Goal: Transaction & Acquisition: Subscribe to service/newsletter

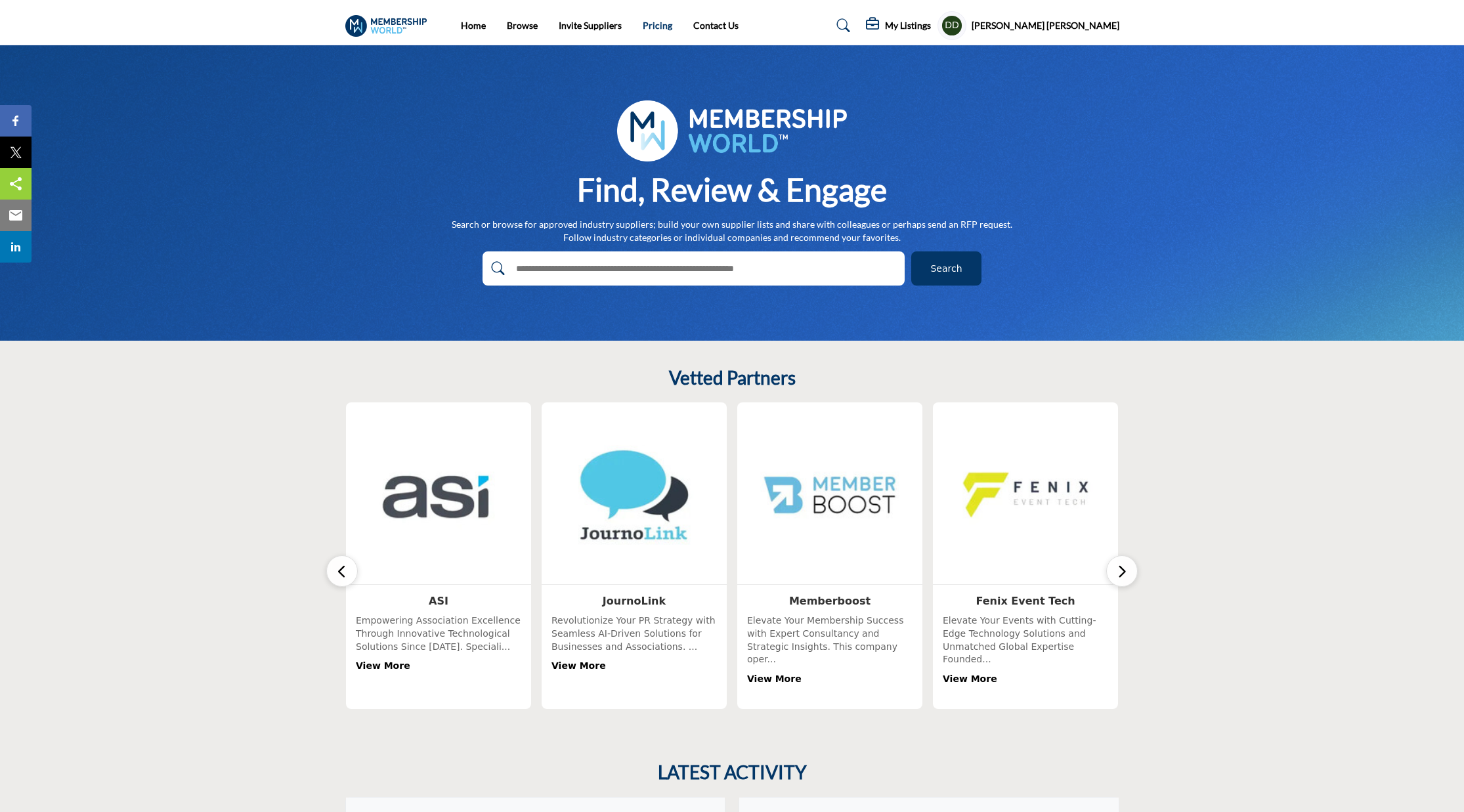
click at [657, 26] on link "Pricing" at bounding box center [658, 25] width 30 height 11
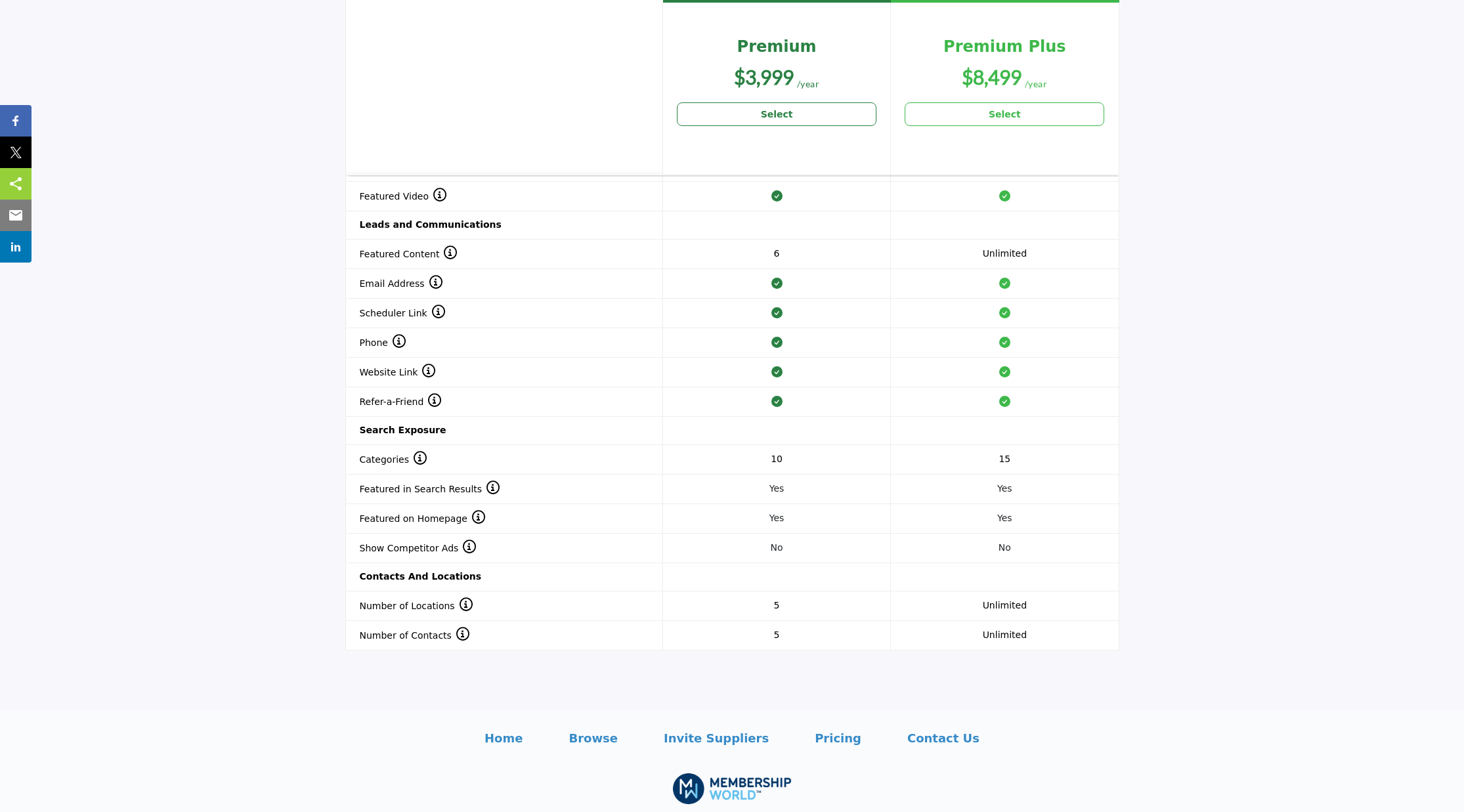
scroll to position [938, 0]
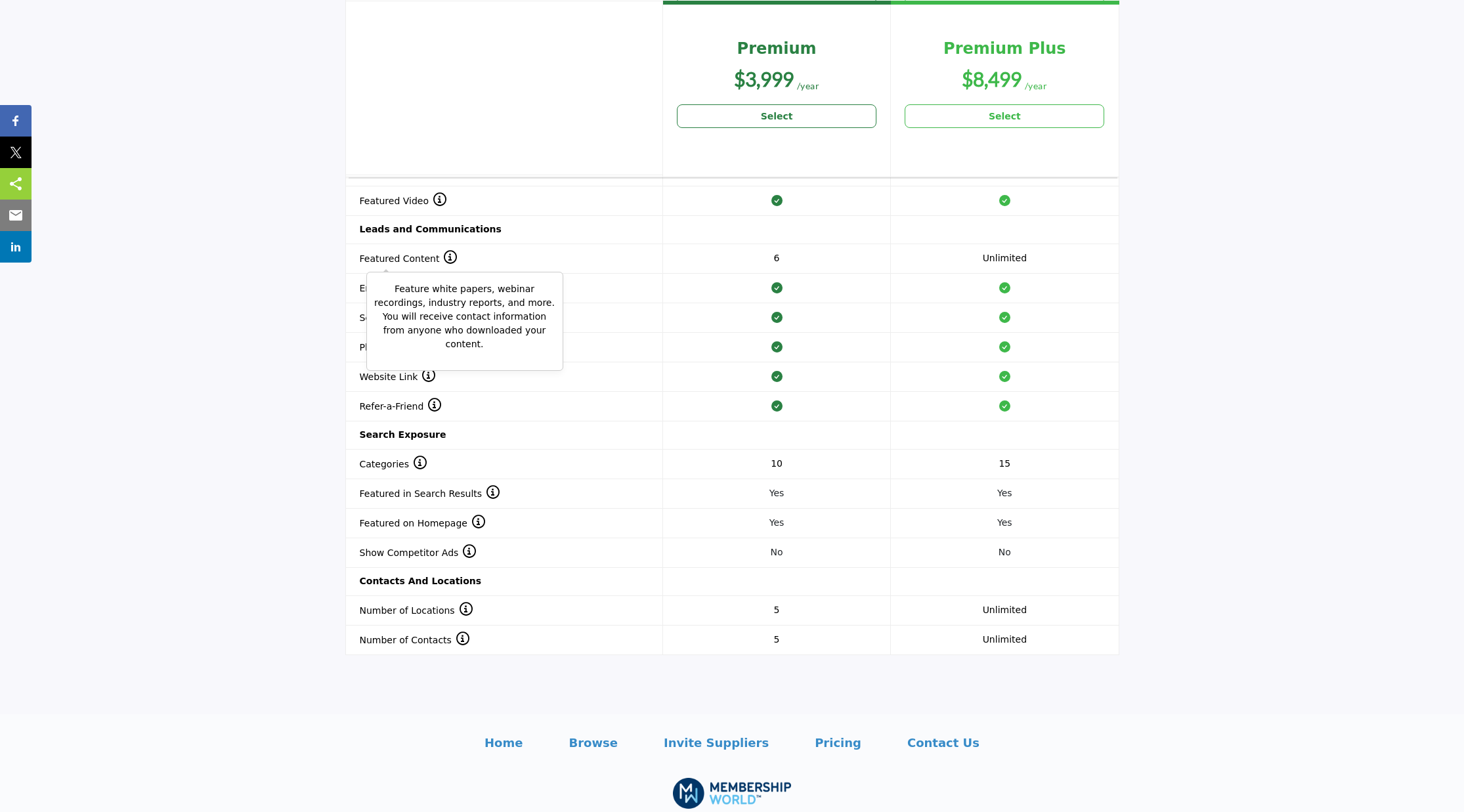
click at [417, 255] on span "Featured Content" at bounding box center [409, 259] width 98 height 10
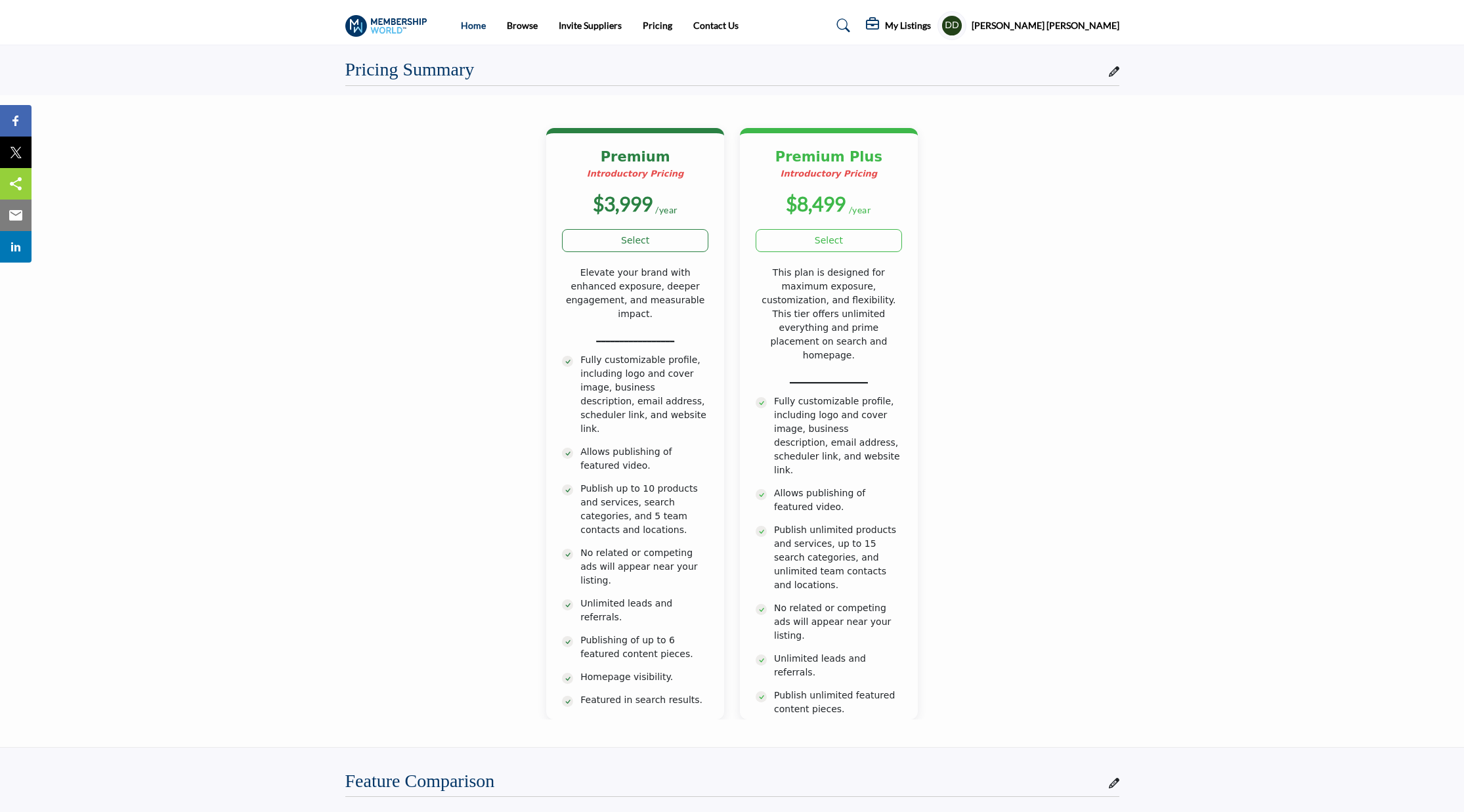
click at [464, 30] on link "Home" at bounding box center [474, 25] width 25 height 11
